Goal: Check status: Check status

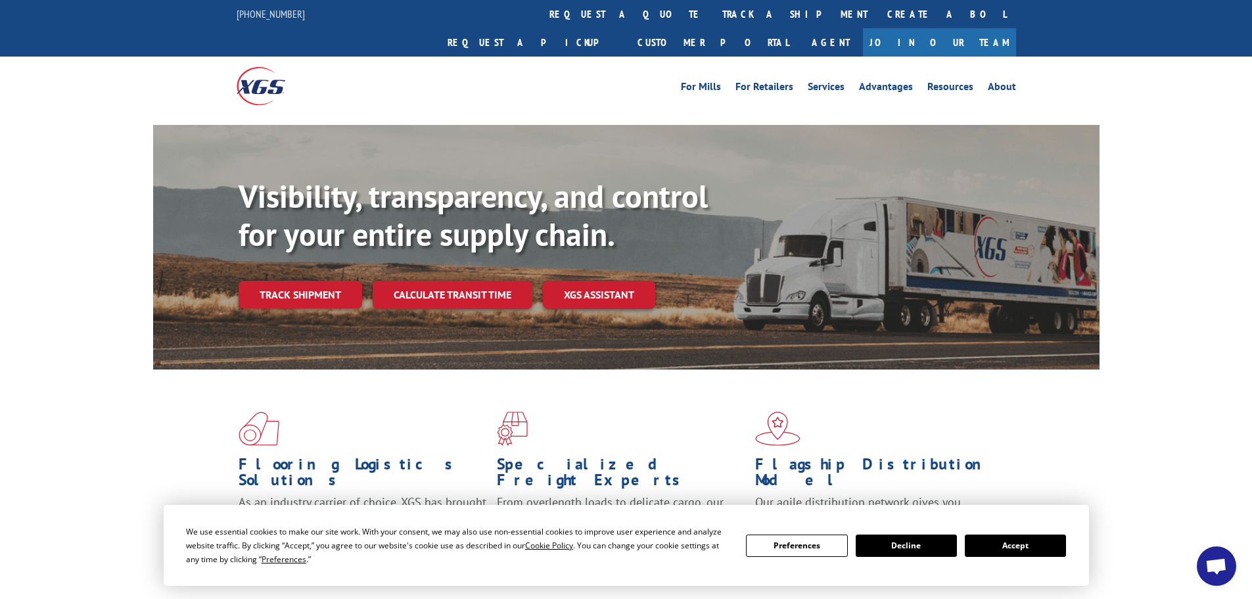
click at [1046, 555] on button "Accept" at bounding box center [1015, 545] width 101 height 22
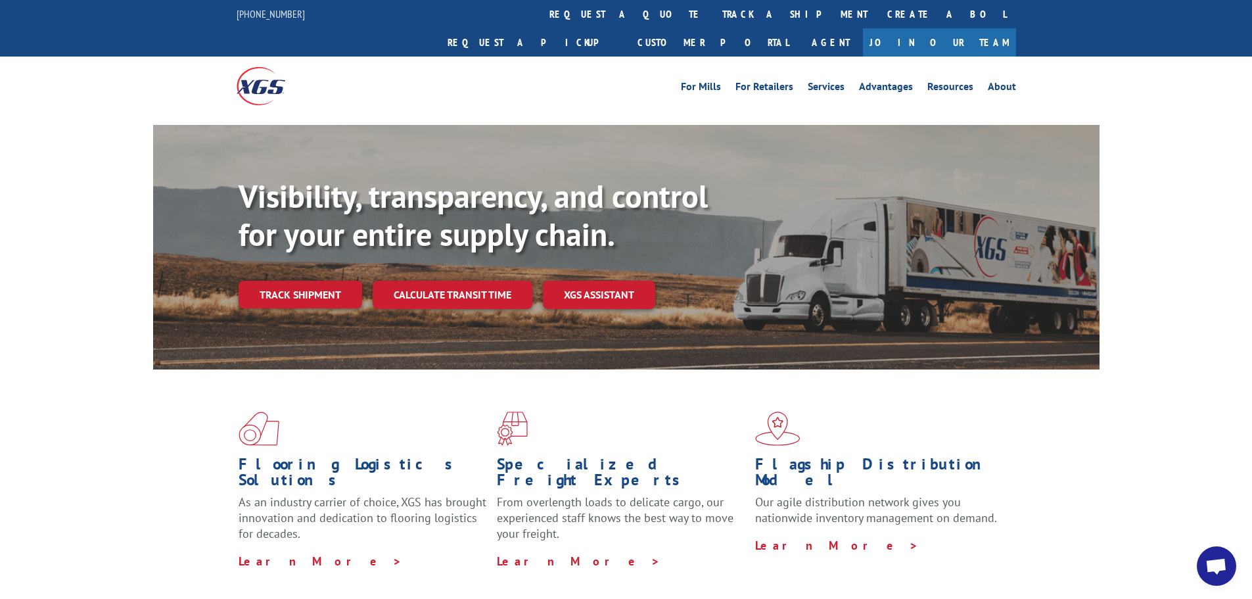
click at [712, 17] on link "track a shipment" at bounding box center [794, 14] width 165 height 28
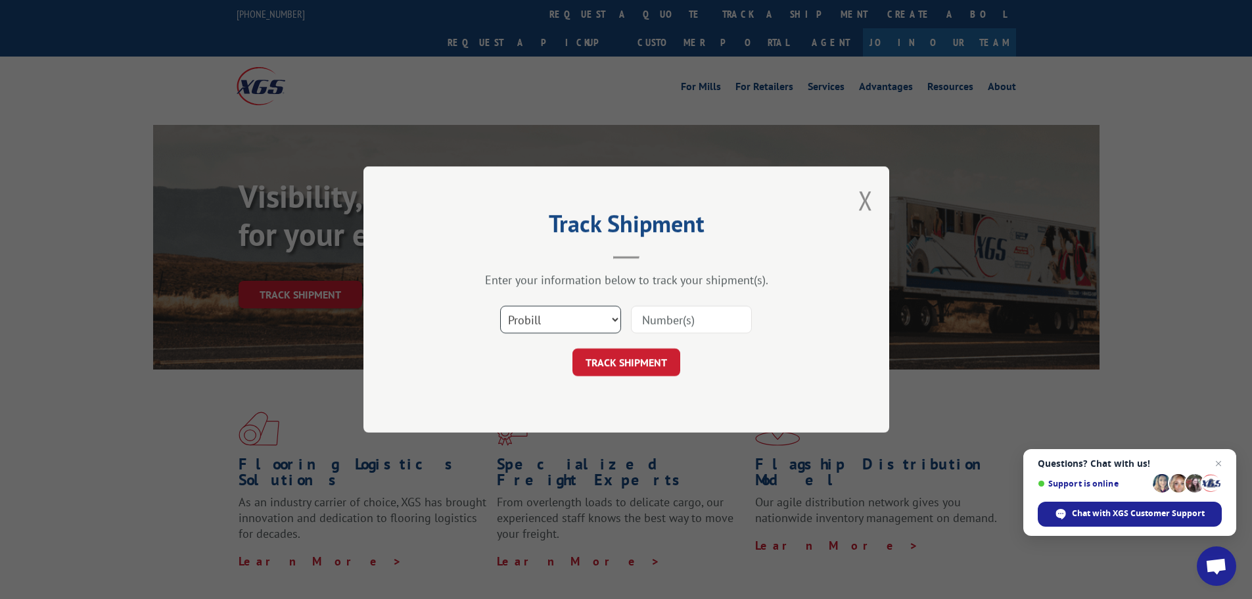
click at [559, 318] on select "Select category... Probill BOL PO" at bounding box center [560, 320] width 121 height 28
select select "bol"
click at [500, 306] on select "Select category... Probill BOL PO" at bounding box center [560, 320] width 121 height 28
click at [670, 317] on input at bounding box center [691, 320] width 121 height 28
paste input "5544222"
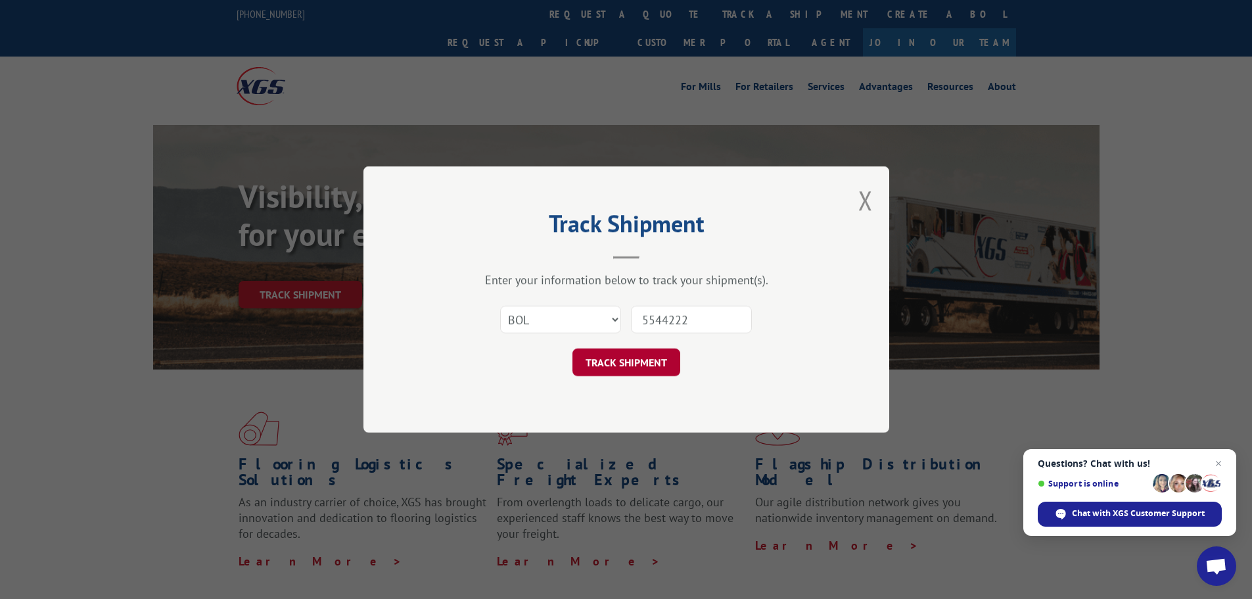
type input "5544222"
click at [628, 362] on button "TRACK SHIPMENT" at bounding box center [626, 362] width 108 height 28
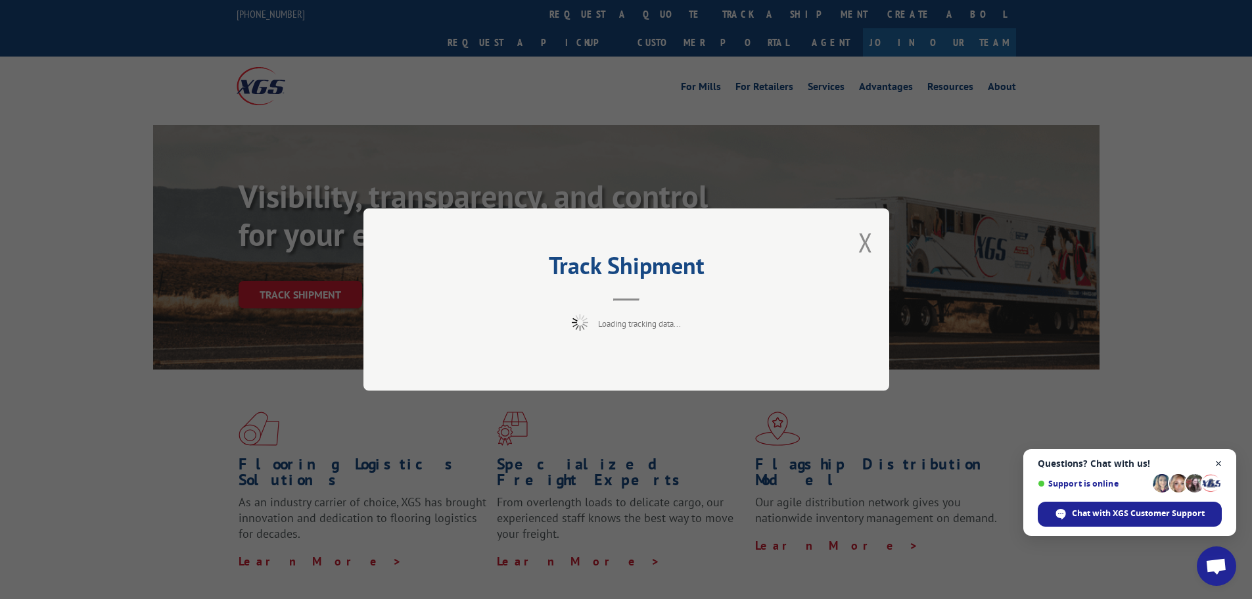
click at [1216, 465] on span "Close chat" at bounding box center [1218, 463] width 16 height 16
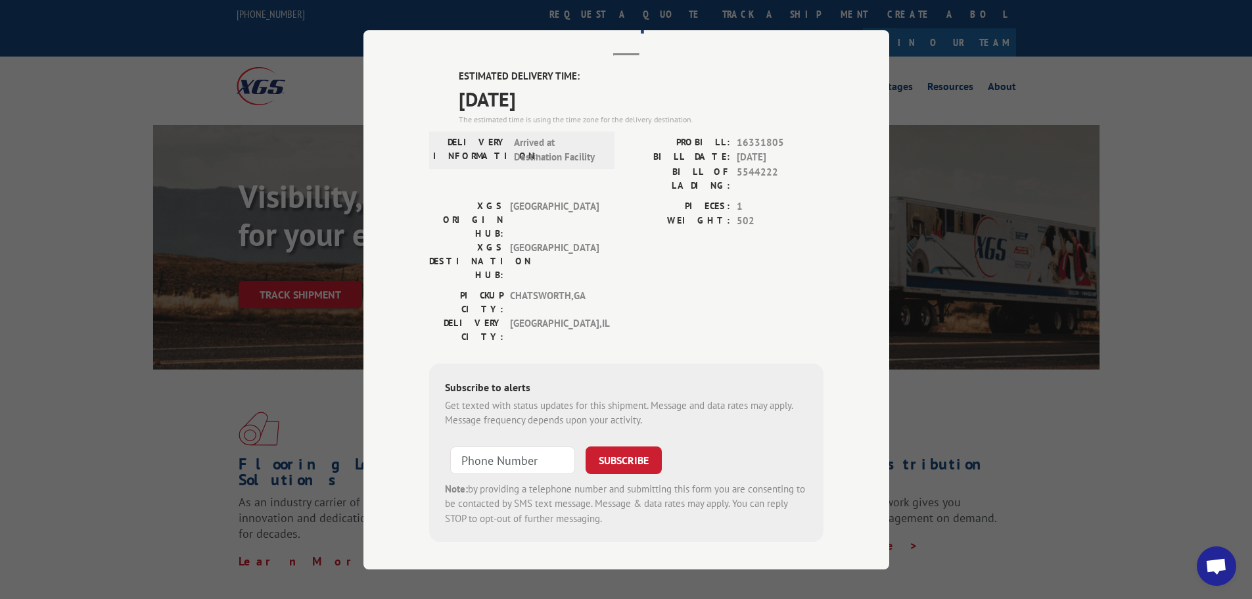
scroll to position [68, 0]
